Goal: Information Seeking & Learning: Find specific fact

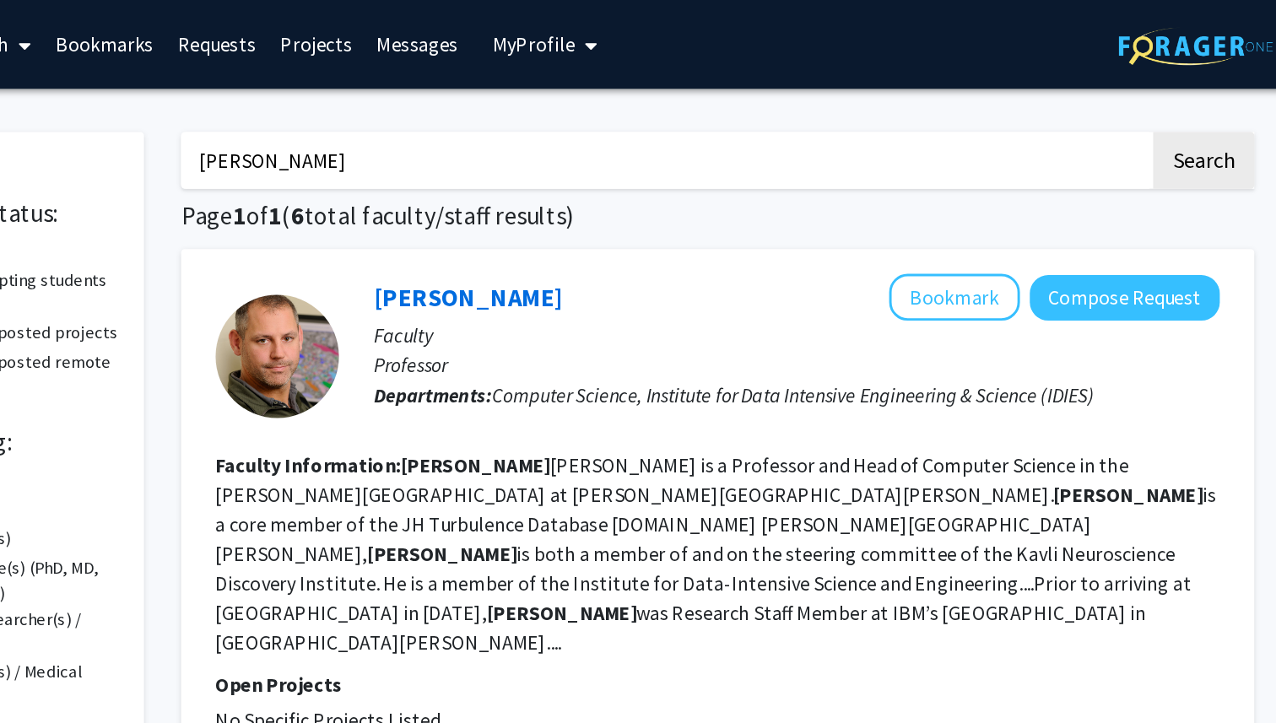
click at [663, 115] on input "[PERSON_NAME]" at bounding box center [728, 109] width 662 height 39
paste input "Computer Vision"
click at [1062, 90] on button "Search" at bounding box center [1096, 109] width 69 height 39
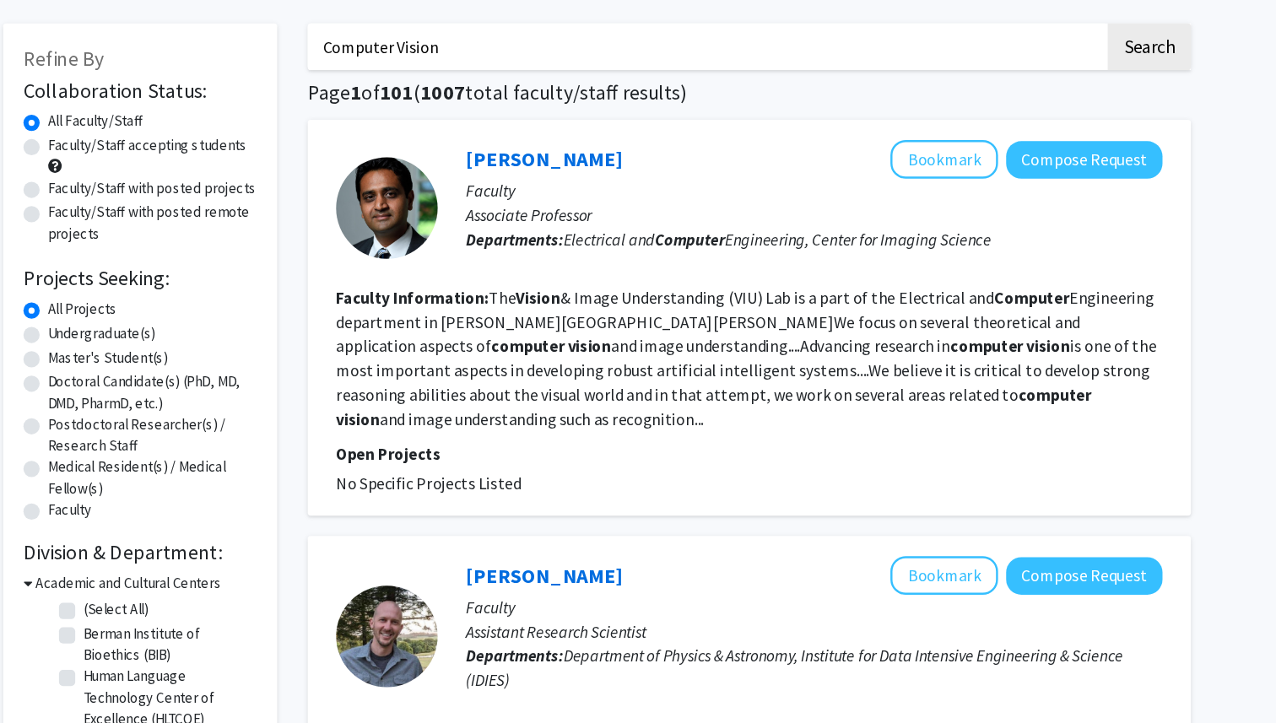
scroll to position [11, 0]
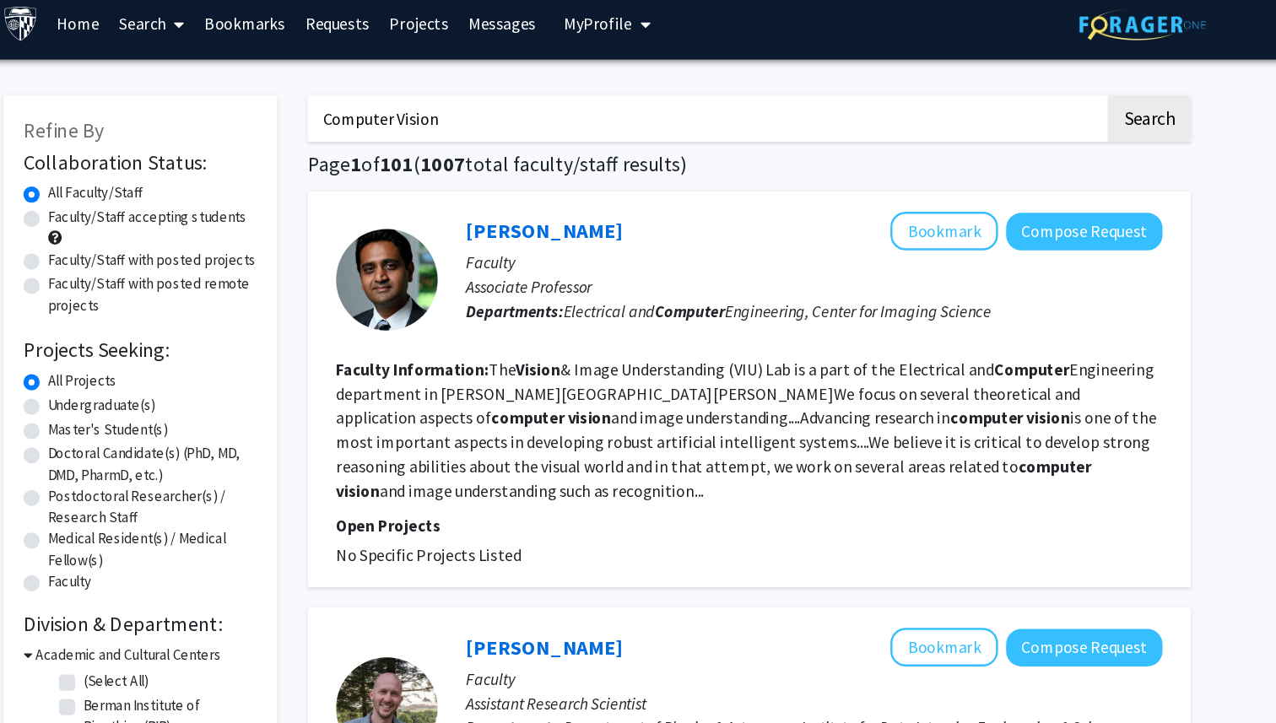
click at [466, 99] on input "Computer Vision" at bounding box center [728, 98] width 662 height 39
type input "[PERSON_NAME]"
click at [1062, 79] on button "Search" at bounding box center [1096, 98] width 69 height 39
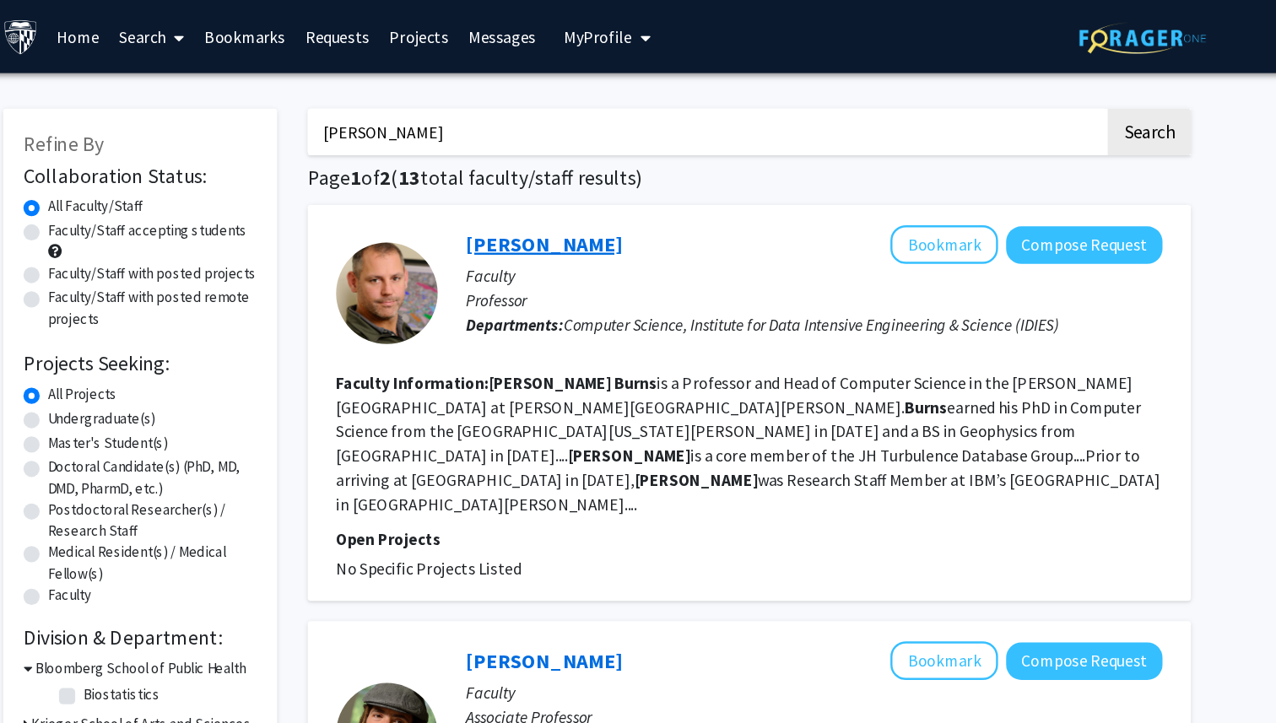
click at [582, 204] on link "[PERSON_NAME]" at bounding box center [594, 202] width 130 height 21
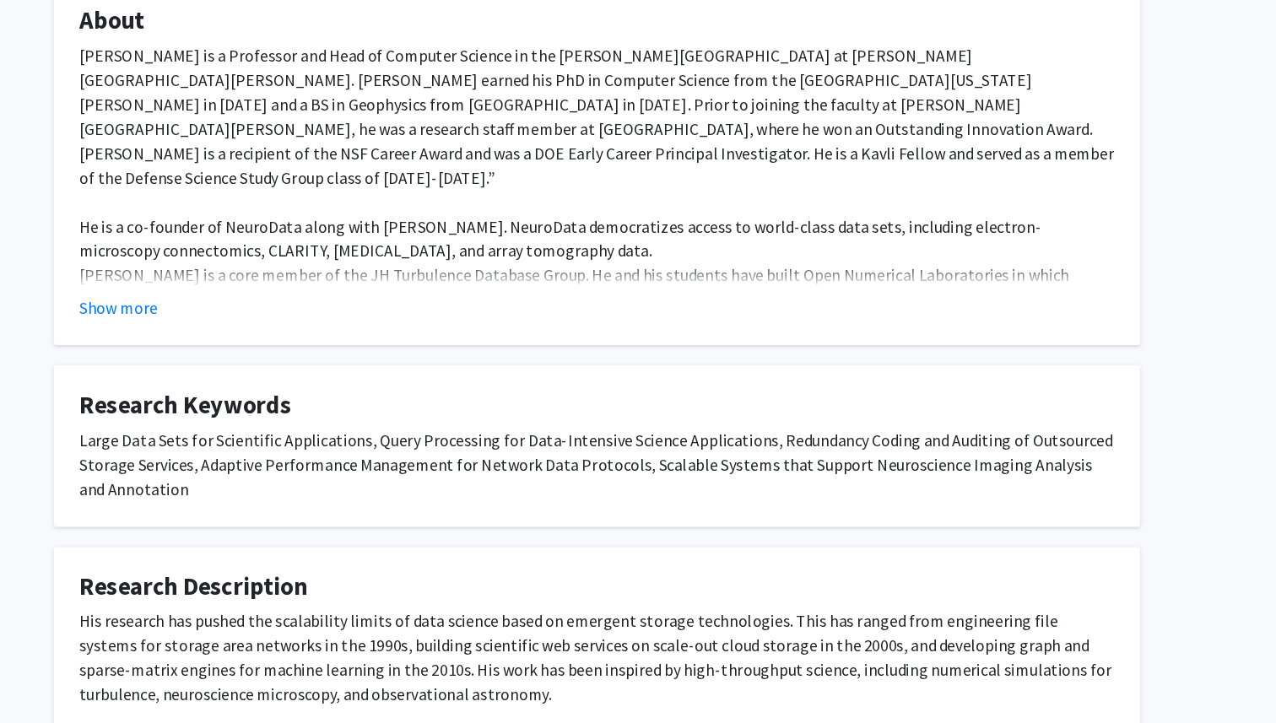
scroll to position [175, 0]
